Goal: Task Accomplishment & Management: Manage account settings

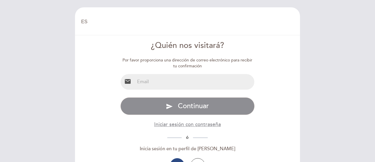
select select "es"
click at [195, 123] on button "Iniciar sesión con contraseña" at bounding box center [187, 124] width 67 height 7
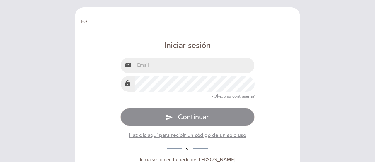
click at [155, 65] on input "email" at bounding box center [195, 65] width 120 height 16
type input "[EMAIL_ADDRESS][DOMAIN_NAME]"
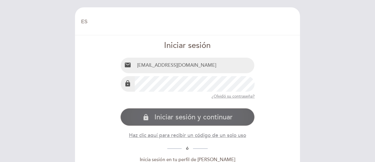
click at [182, 116] on span "Iniciar sesión y continuar" at bounding box center [194, 117] width 78 height 9
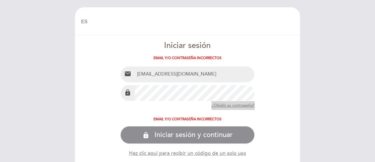
click at [235, 104] on button "¿Olvidó su contraseña?" at bounding box center [233, 105] width 43 height 9
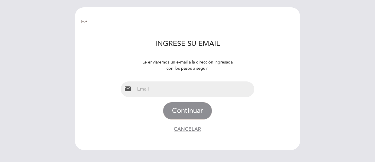
click at [170, 91] on input "email" at bounding box center [195, 89] width 120 height 16
type input "[EMAIL_ADDRESS][DOMAIN_NAME]"
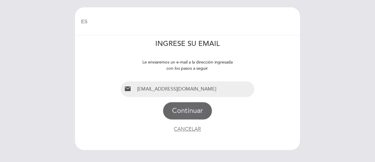
click at [189, 110] on button "Continuar" at bounding box center [187, 111] width 49 height 18
